Goal: Task Accomplishment & Management: Complete application form

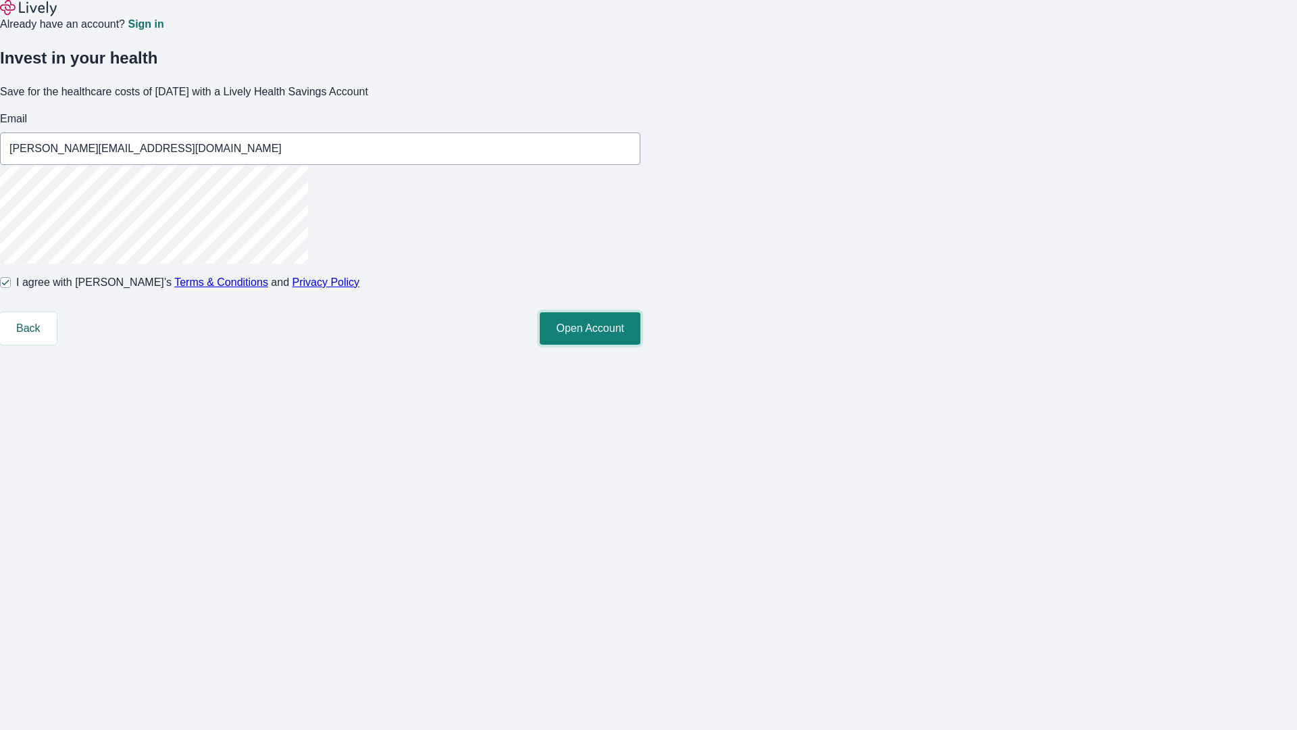
click at [641, 345] on button "Open Account" at bounding box center [590, 328] width 101 height 32
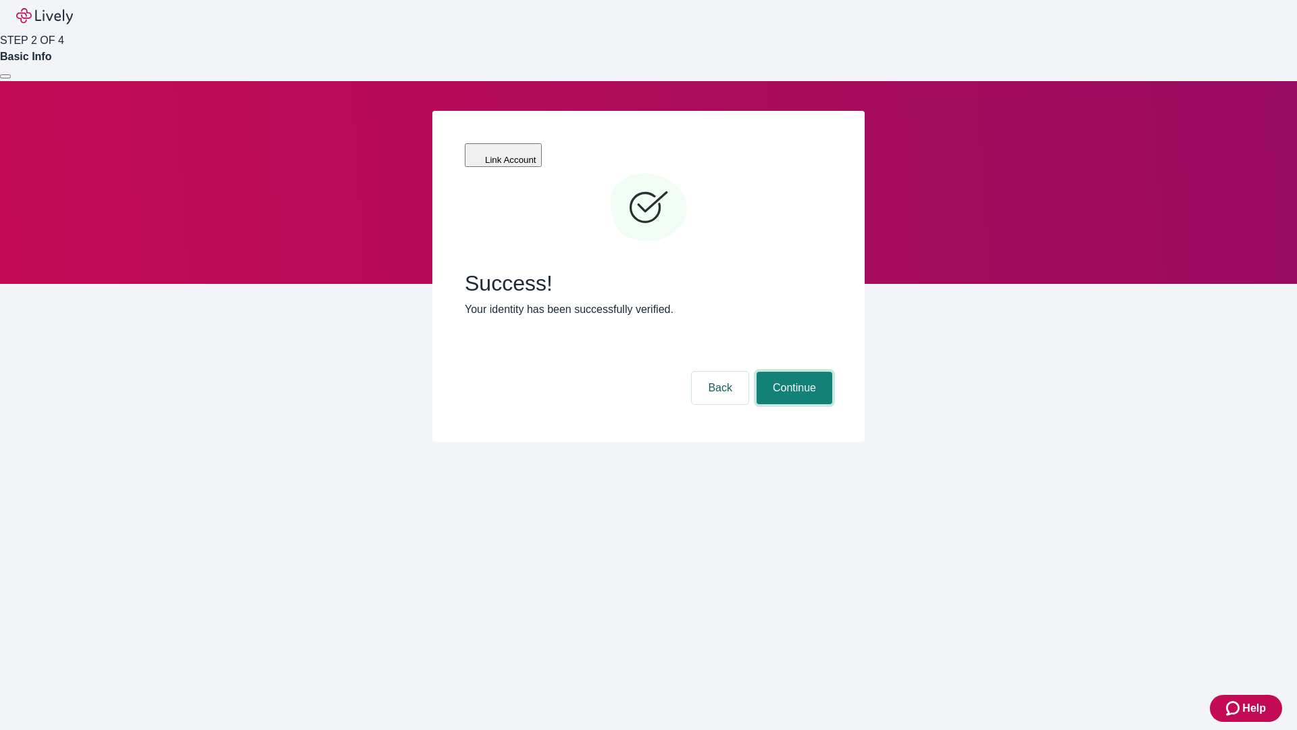
click at [793, 372] on button "Continue" at bounding box center [795, 388] width 76 height 32
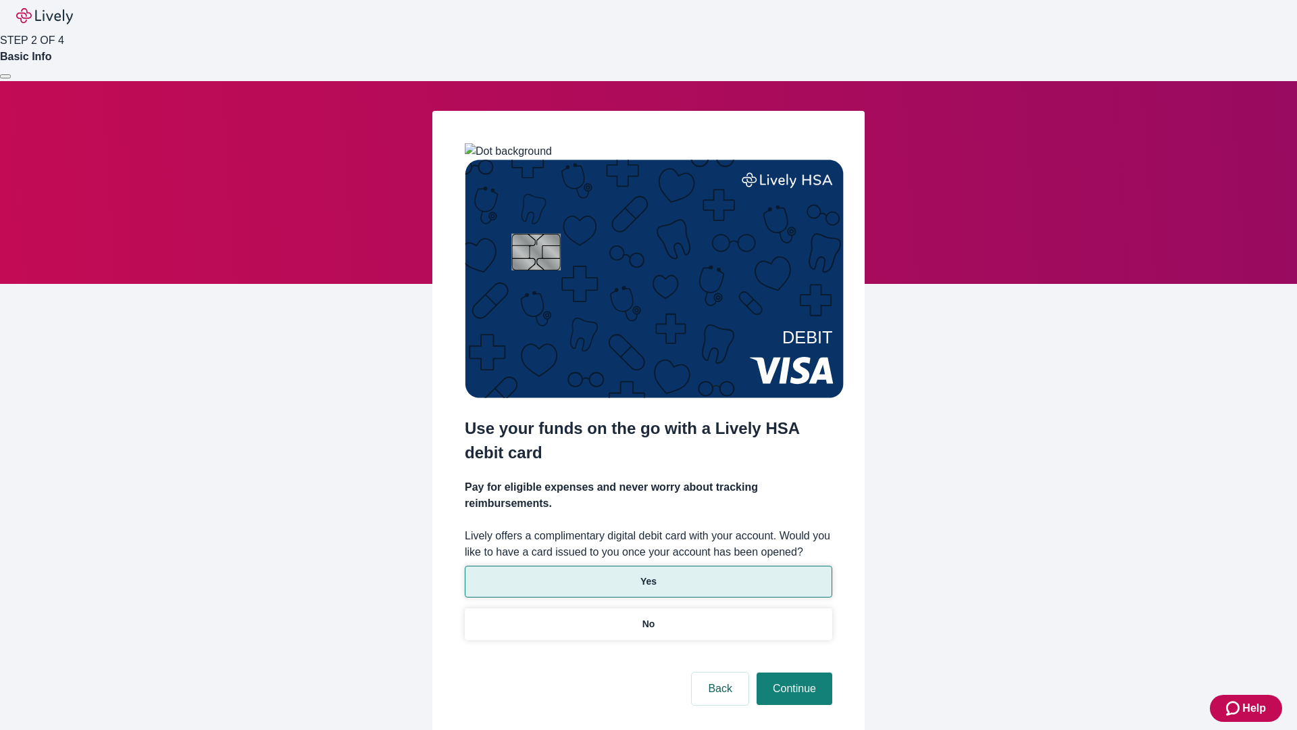
click at [648, 574] on p "Yes" at bounding box center [649, 581] width 16 height 14
click at [793, 672] on button "Continue" at bounding box center [795, 688] width 76 height 32
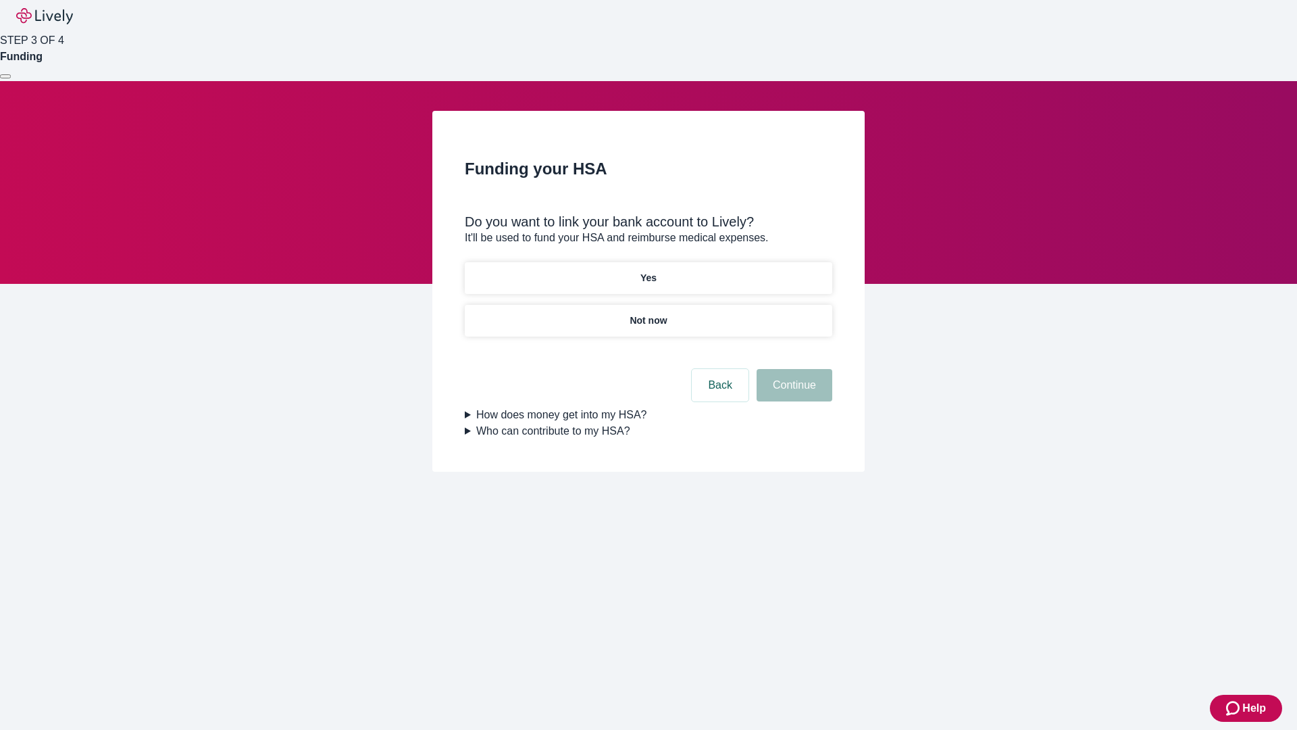
click at [648, 314] on p "Not now" at bounding box center [648, 321] width 37 height 14
click at [793, 393] on button "Continue" at bounding box center [795, 385] width 76 height 32
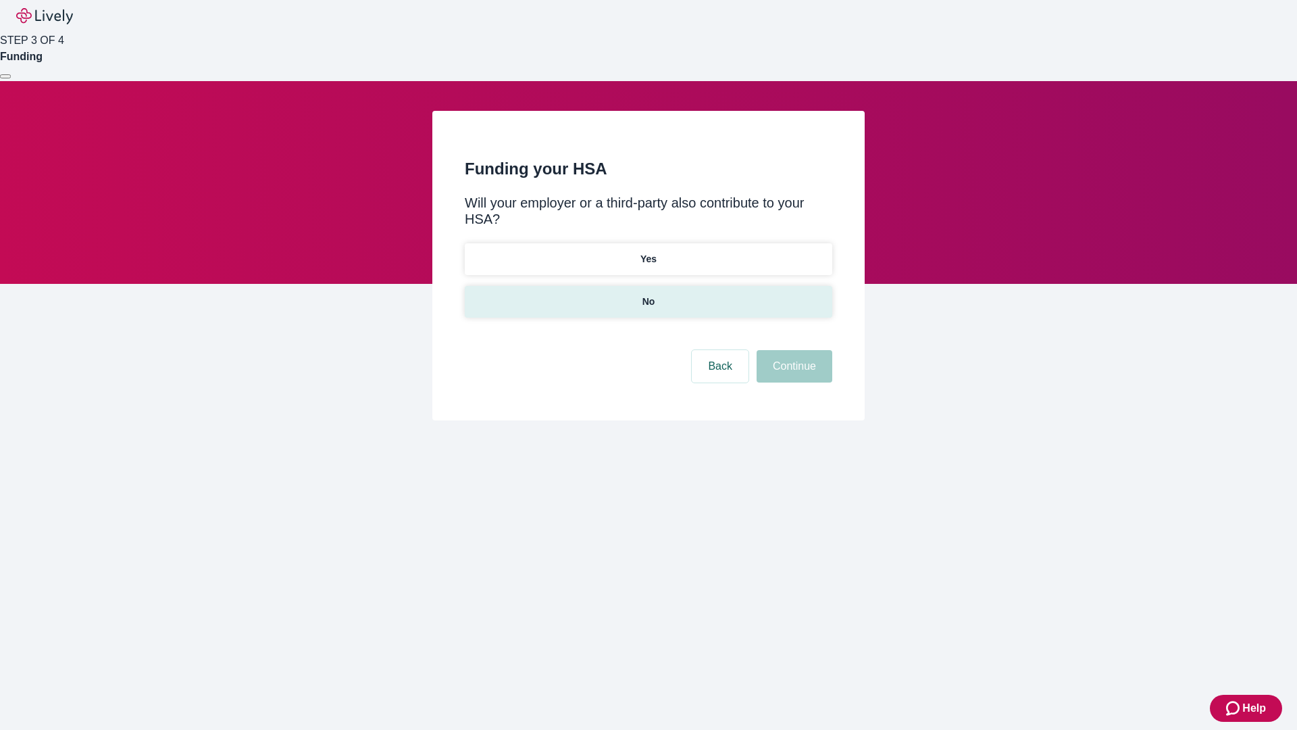
click at [648, 295] on p "No" at bounding box center [649, 302] width 13 height 14
click at [793, 350] on button "Continue" at bounding box center [795, 366] width 76 height 32
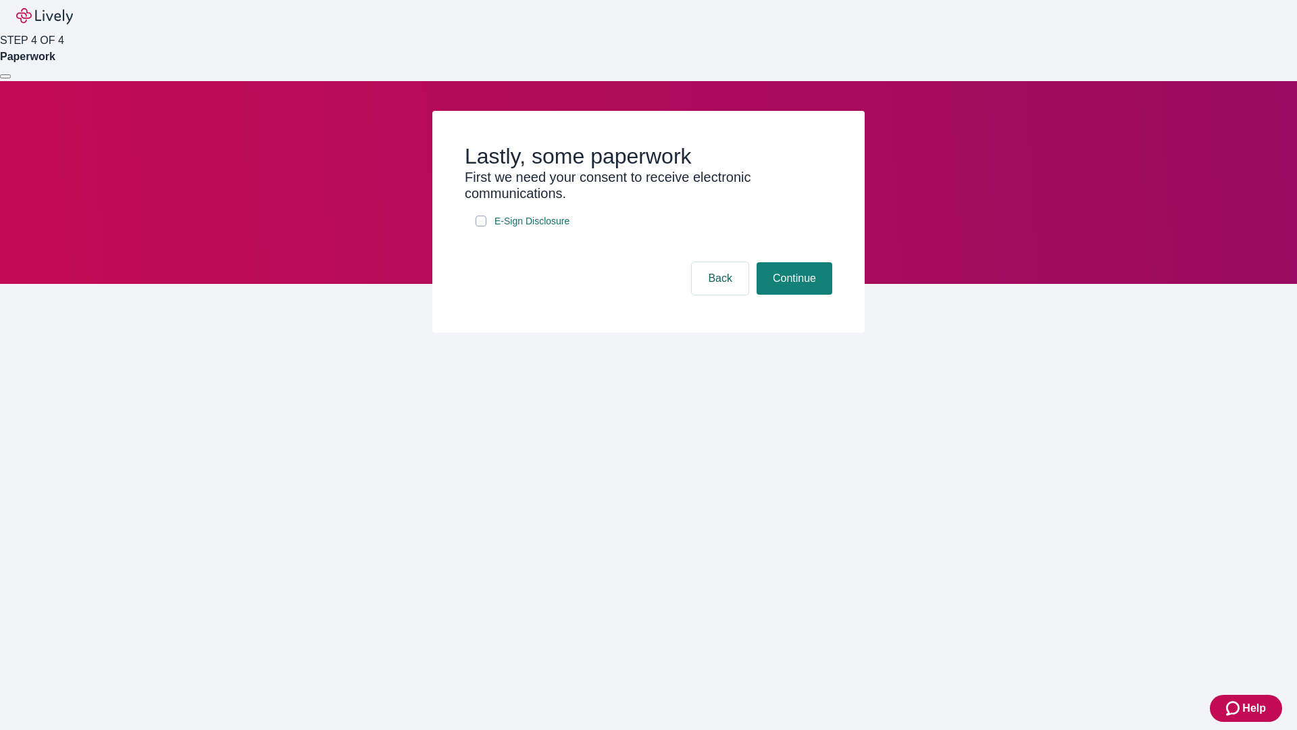
click at [481, 226] on input "E-Sign Disclosure" at bounding box center [481, 221] width 11 height 11
checkbox input "true"
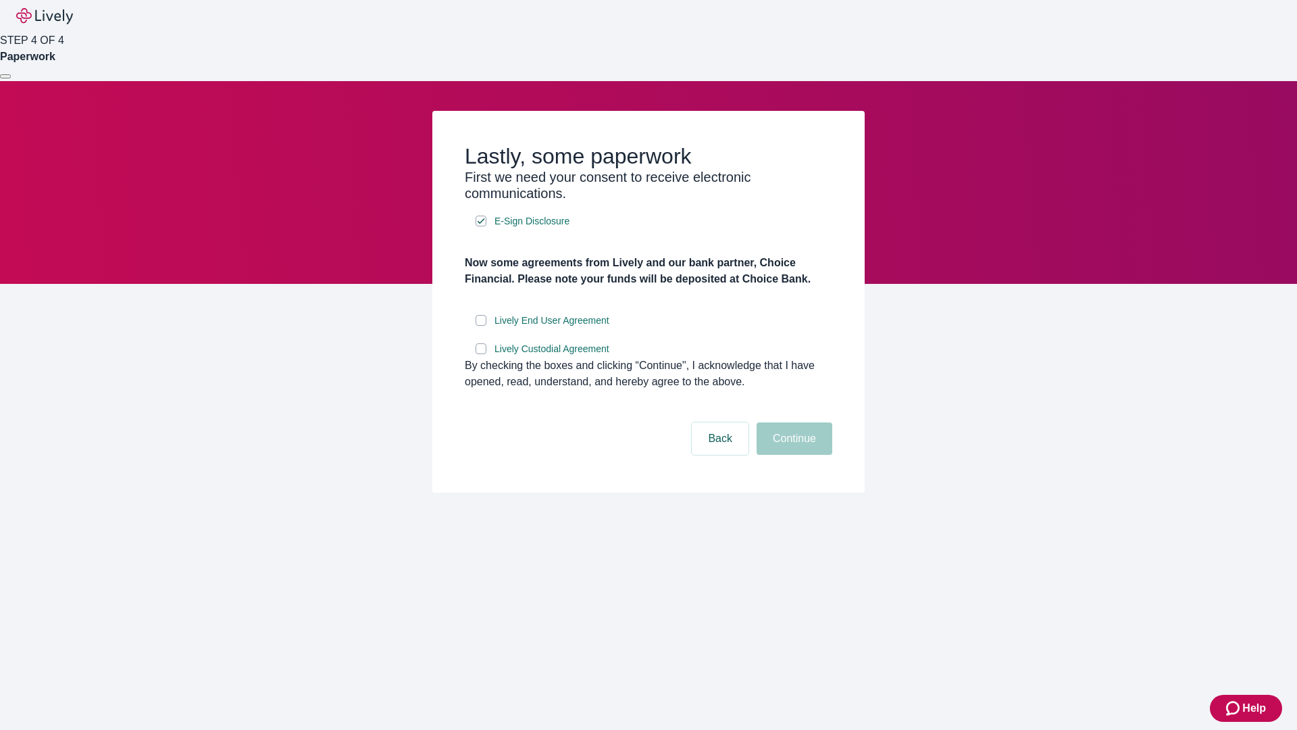
click at [481, 326] on input "Lively End User Agreement" at bounding box center [481, 320] width 11 height 11
checkbox input "true"
click at [481, 354] on input "Lively Custodial Agreement" at bounding box center [481, 348] width 11 height 11
checkbox input "true"
click at [793, 455] on button "Continue" at bounding box center [795, 438] width 76 height 32
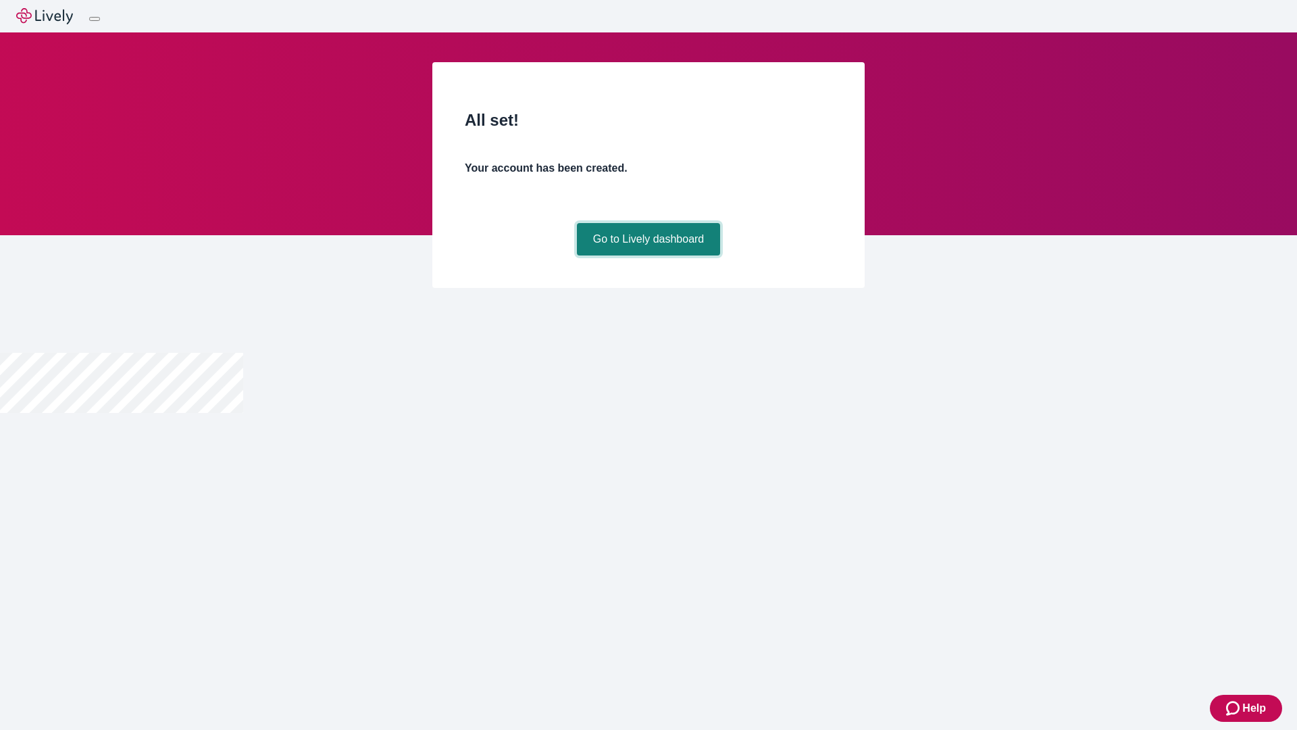
click at [648, 255] on link "Go to Lively dashboard" at bounding box center [649, 239] width 144 height 32
